Goal: Task Accomplishment & Management: Use online tool/utility

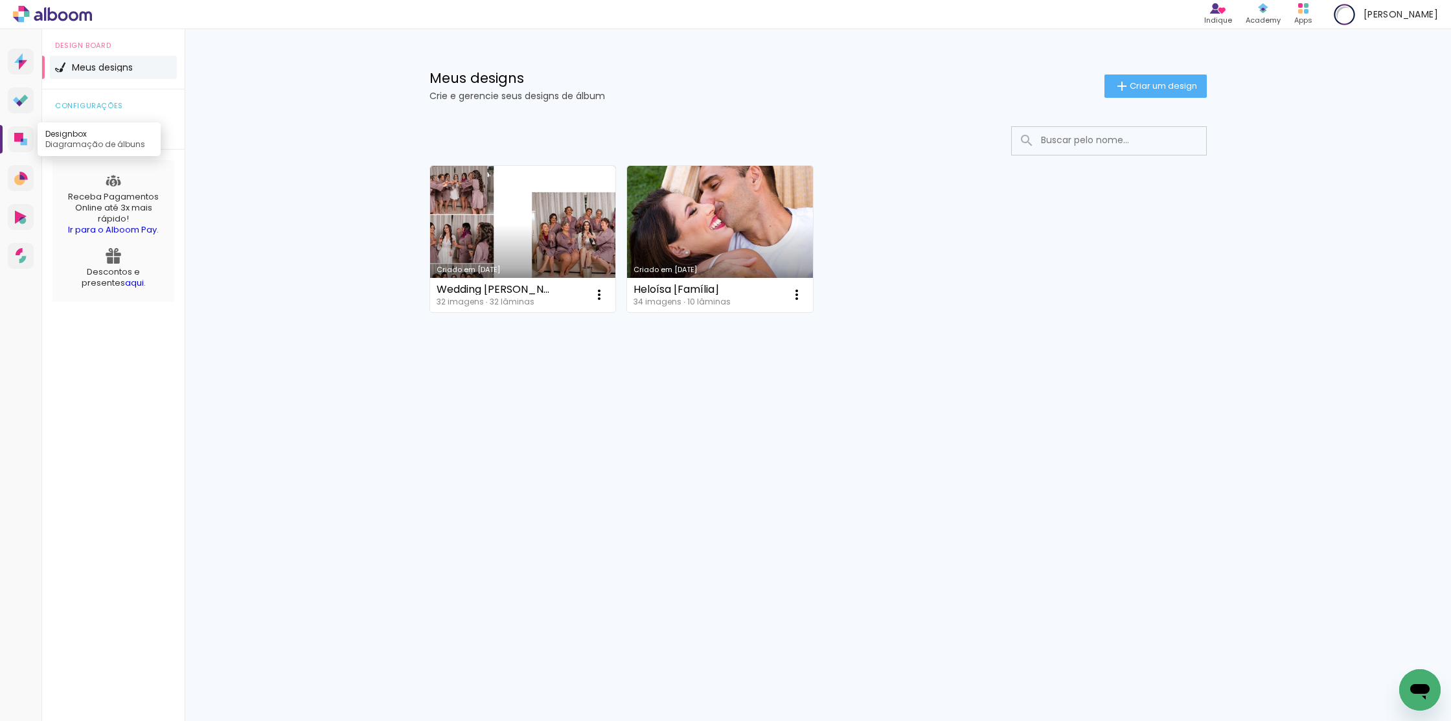
click at [25, 137] on icon at bounding box center [20, 139] width 13 height 13
click at [1158, 83] on span "Criar um design" at bounding box center [1163, 86] width 67 height 8
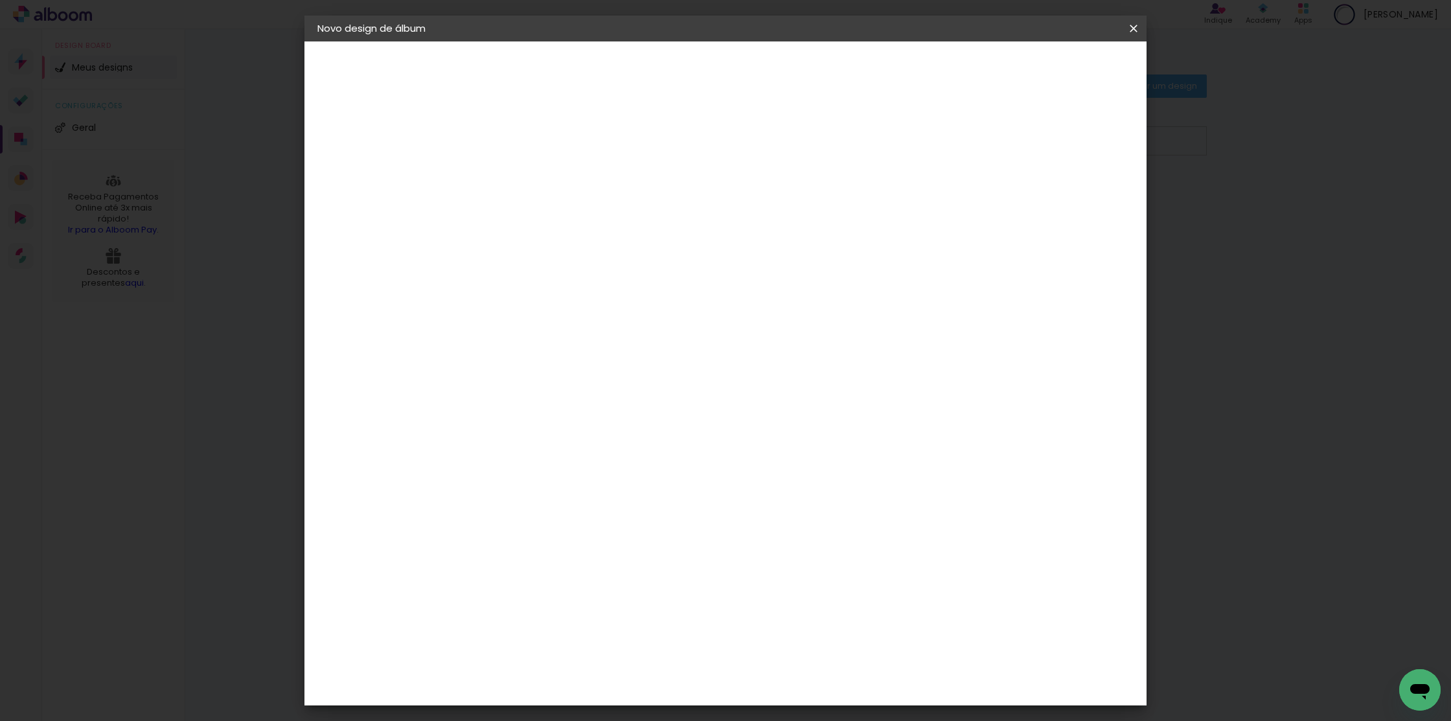
click at [1134, 28] on iron-icon at bounding box center [1134, 28] width 16 height 13
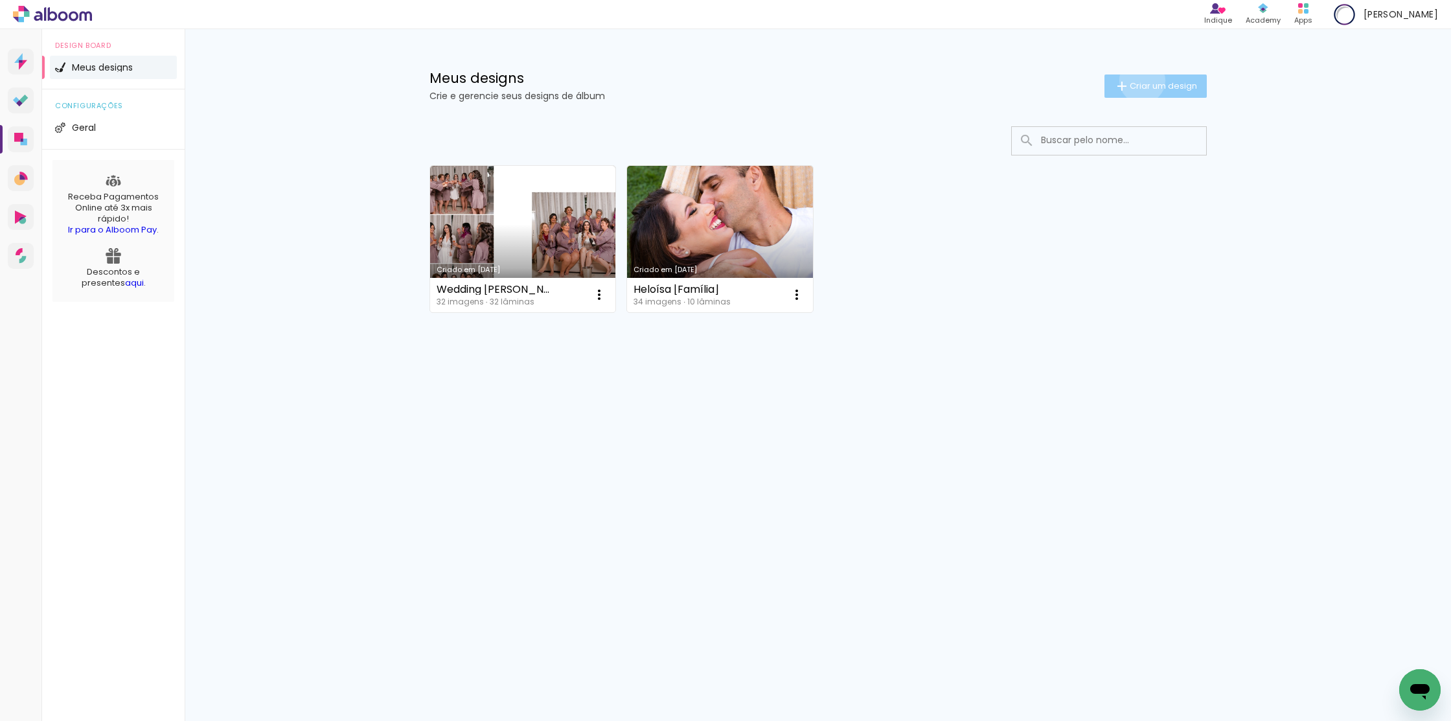
click at [1140, 82] on span "Criar um design" at bounding box center [1163, 86] width 67 height 8
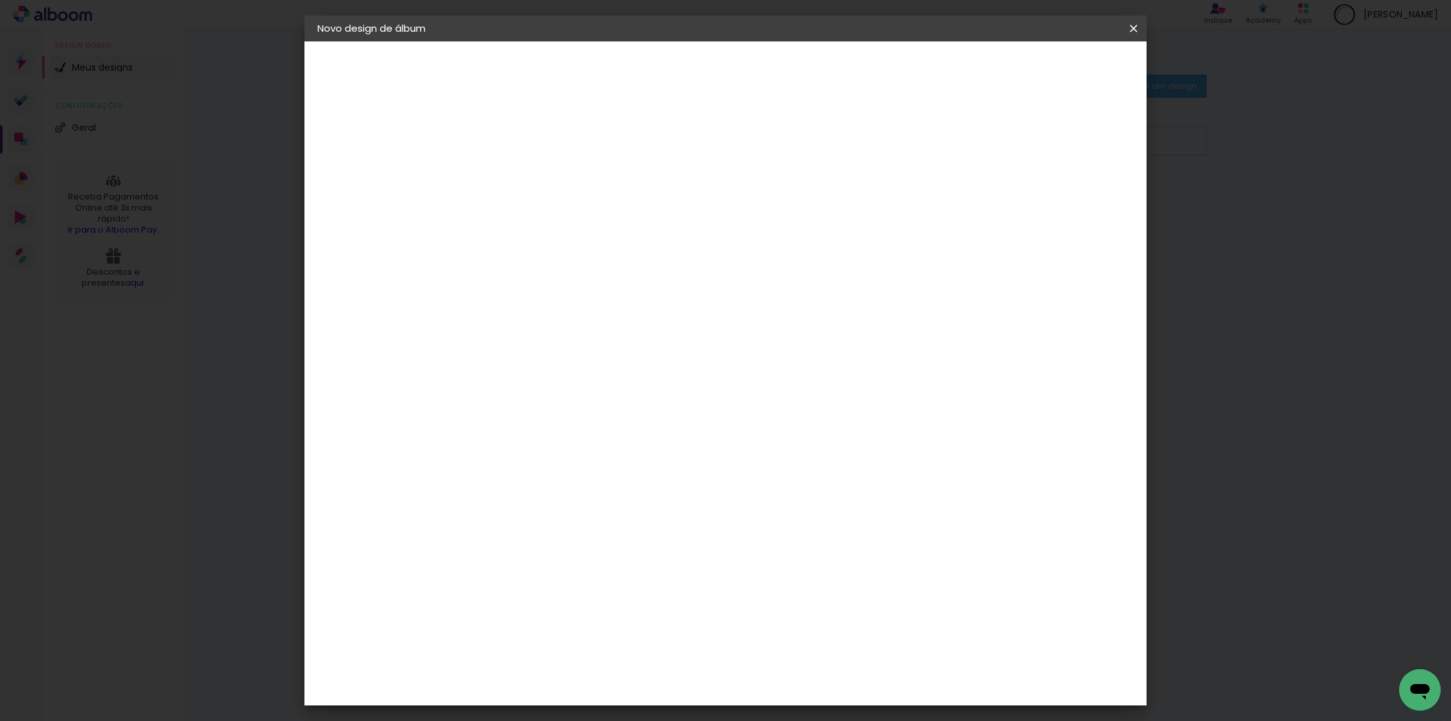
click at [529, 165] on input at bounding box center [529, 174] width 0 height 20
type input "teste"
type paper-input "teste"
click at [0, 0] on slot "Avançar" at bounding box center [0, 0] width 0 height 0
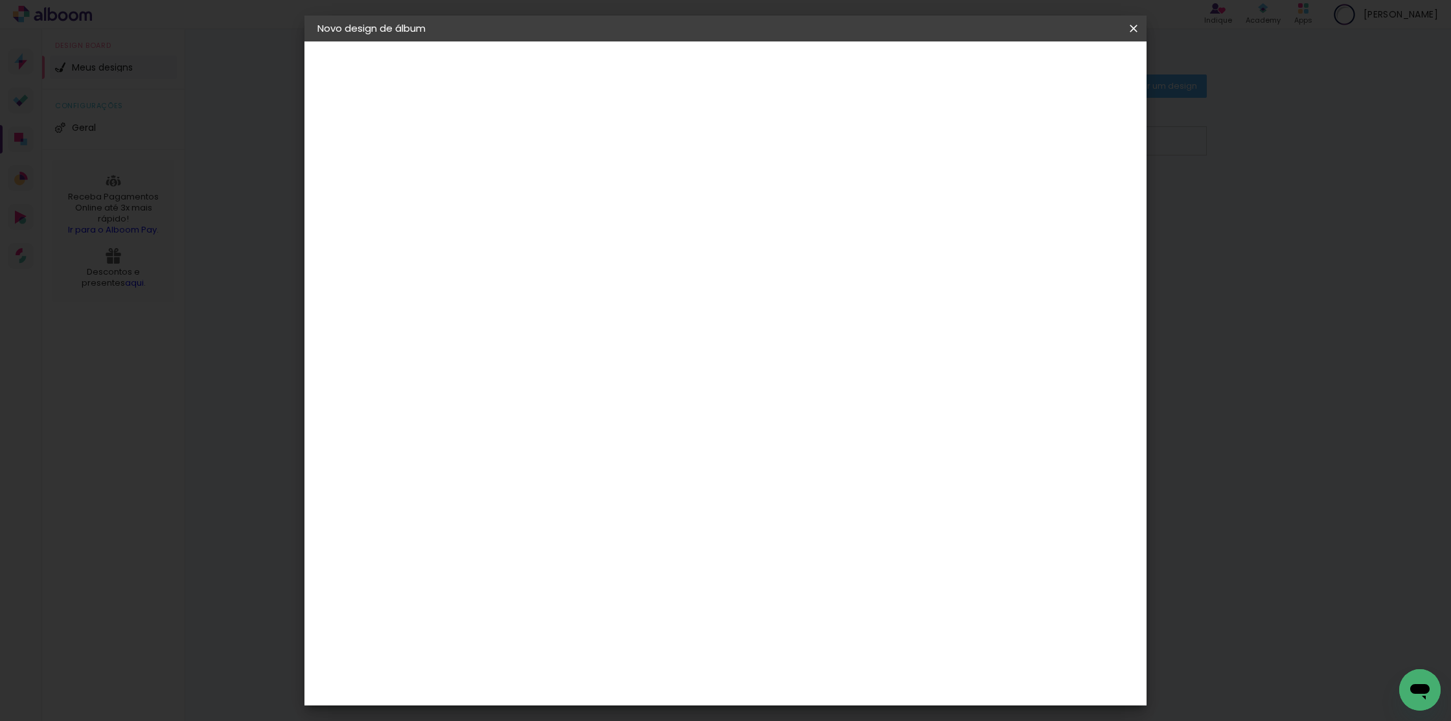
click at [548, 634] on div "DreambooksPro" at bounding box center [563, 639] width 84 height 10
click at [0, 0] on slot "Avançar" at bounding box center [0, 0] width 0 height 0
click at [595, 218] on iron-icon at bounding box center [588, 226] width 16 height 16
click at [742, 214] on paper-item "Álbum" at bounding box center [809, 215] width 259 height 26
type input "Álbum"
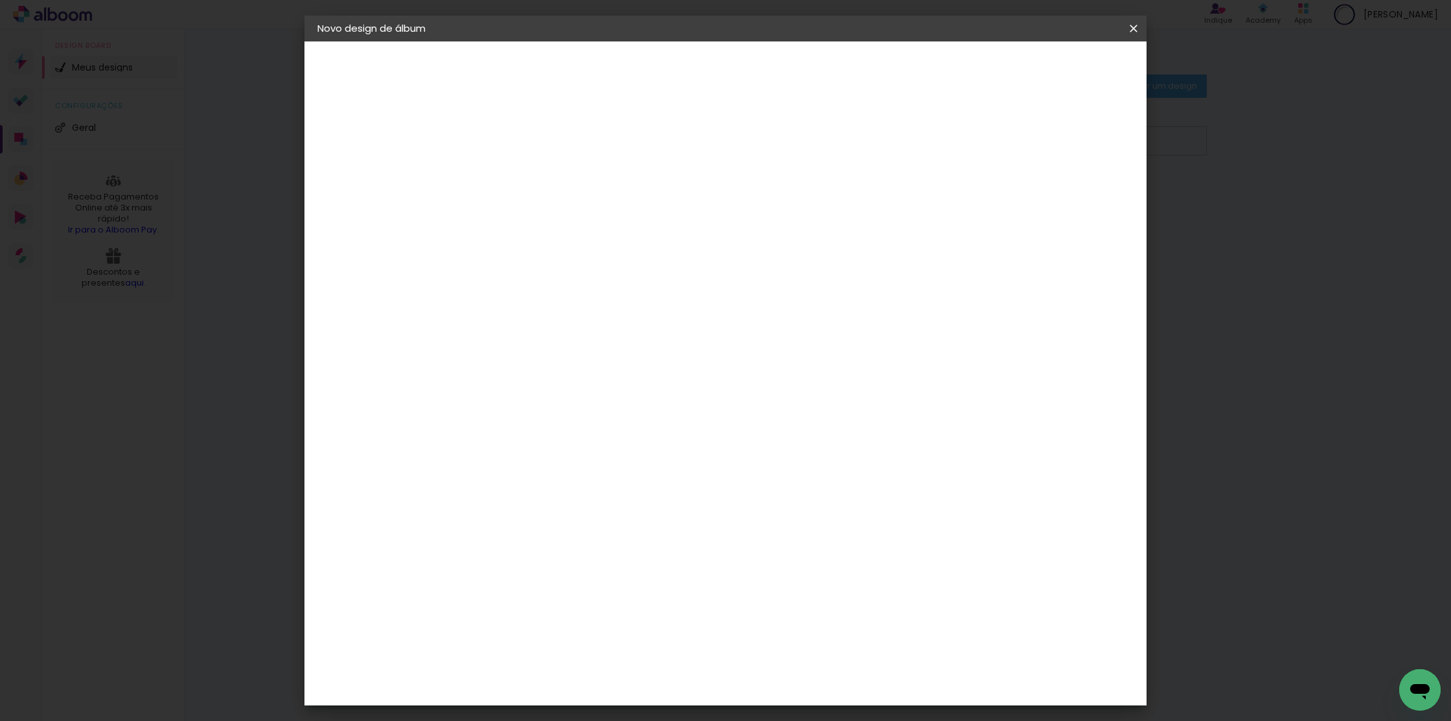
scroll to position [86, 0]
click at [617, 529] on span "30 × 30" at bounding box center [587, 542] width 60 height 27
click at [741, 68] on paper-button "Avançar" at bounding box center [709, 69] width 64 height 22
click at [1063, 71] on span "Iniciar design" at bounding box center [1033, 68] width 59 height 9
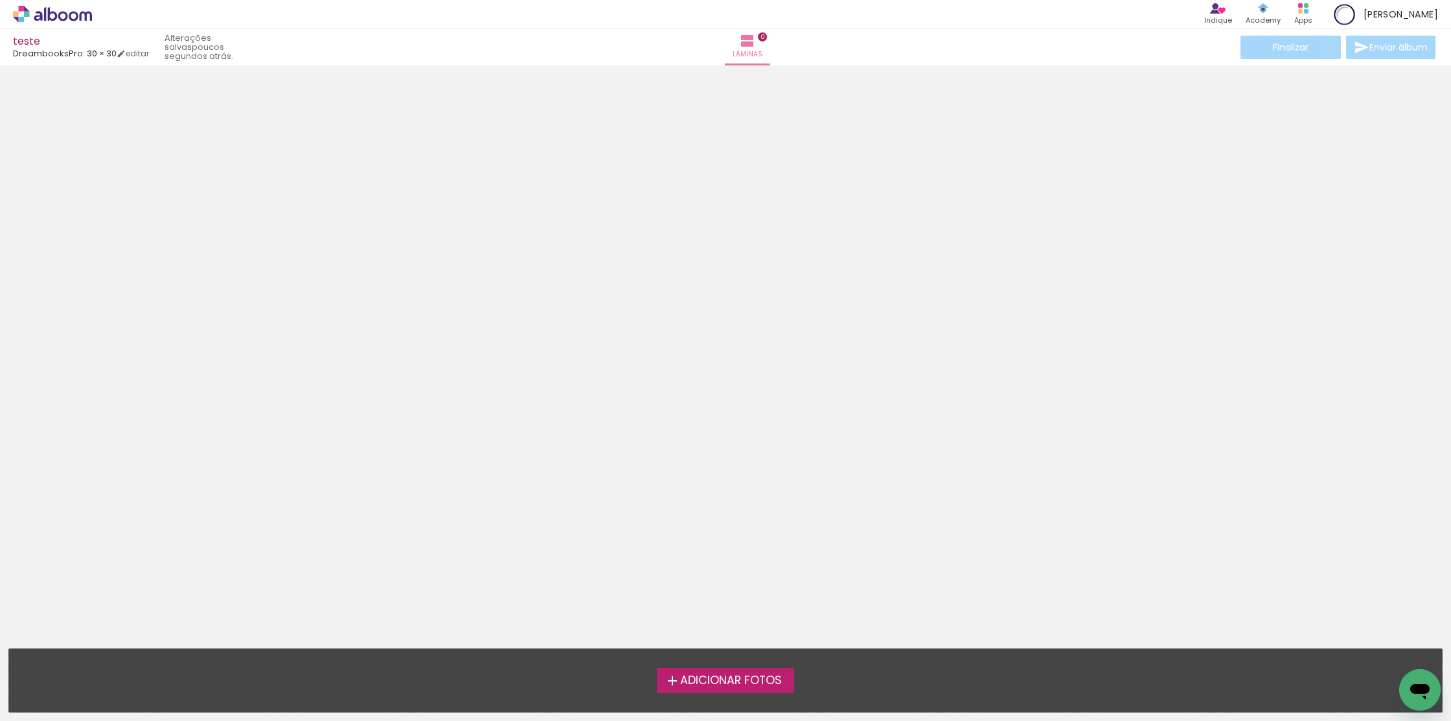
click at [733, 683] on span "Adicionar Fotos" at bounding box center [731, 681] width 102 height 12
click at [0, 0] on input "file" at bounding box center [0, 0] width 0 height 0
